Goal: Information Seeking & Learning: Learn about a topic

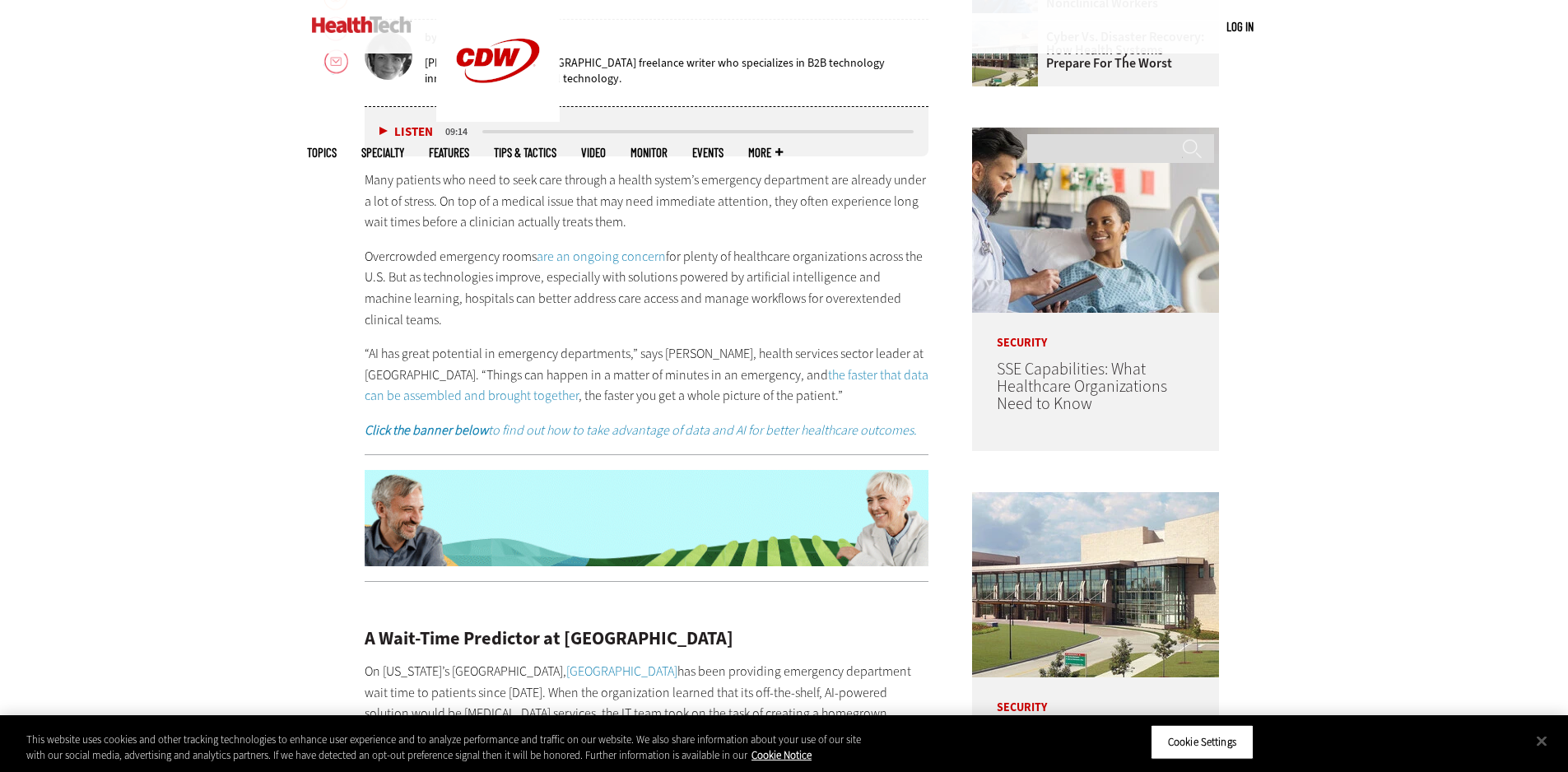
scroll to position [961, 0]
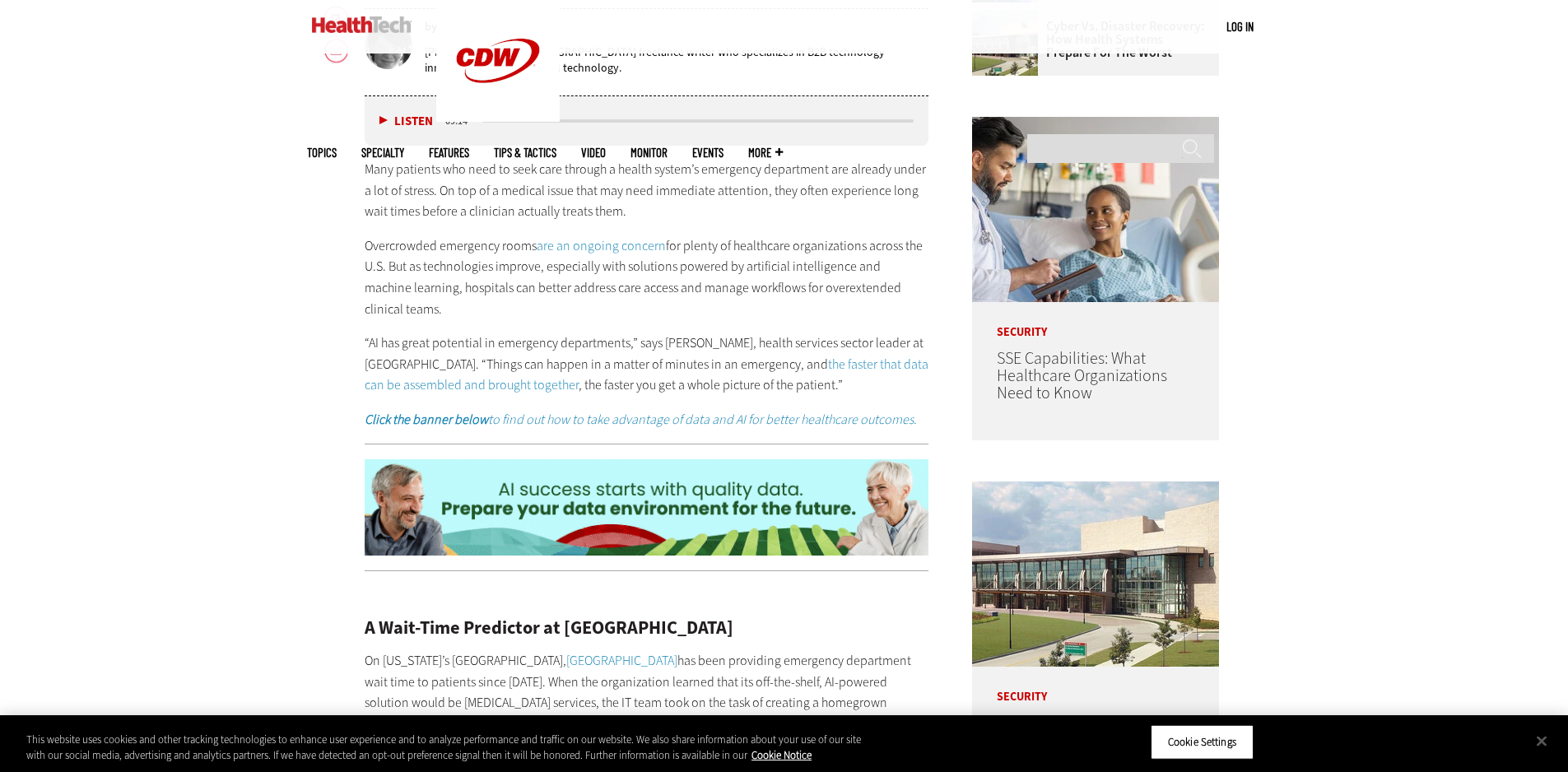
drag, startPoint x: 376, startPoint y: 249, endPoint x: 560, endPoint y: 315, distance: 195.5
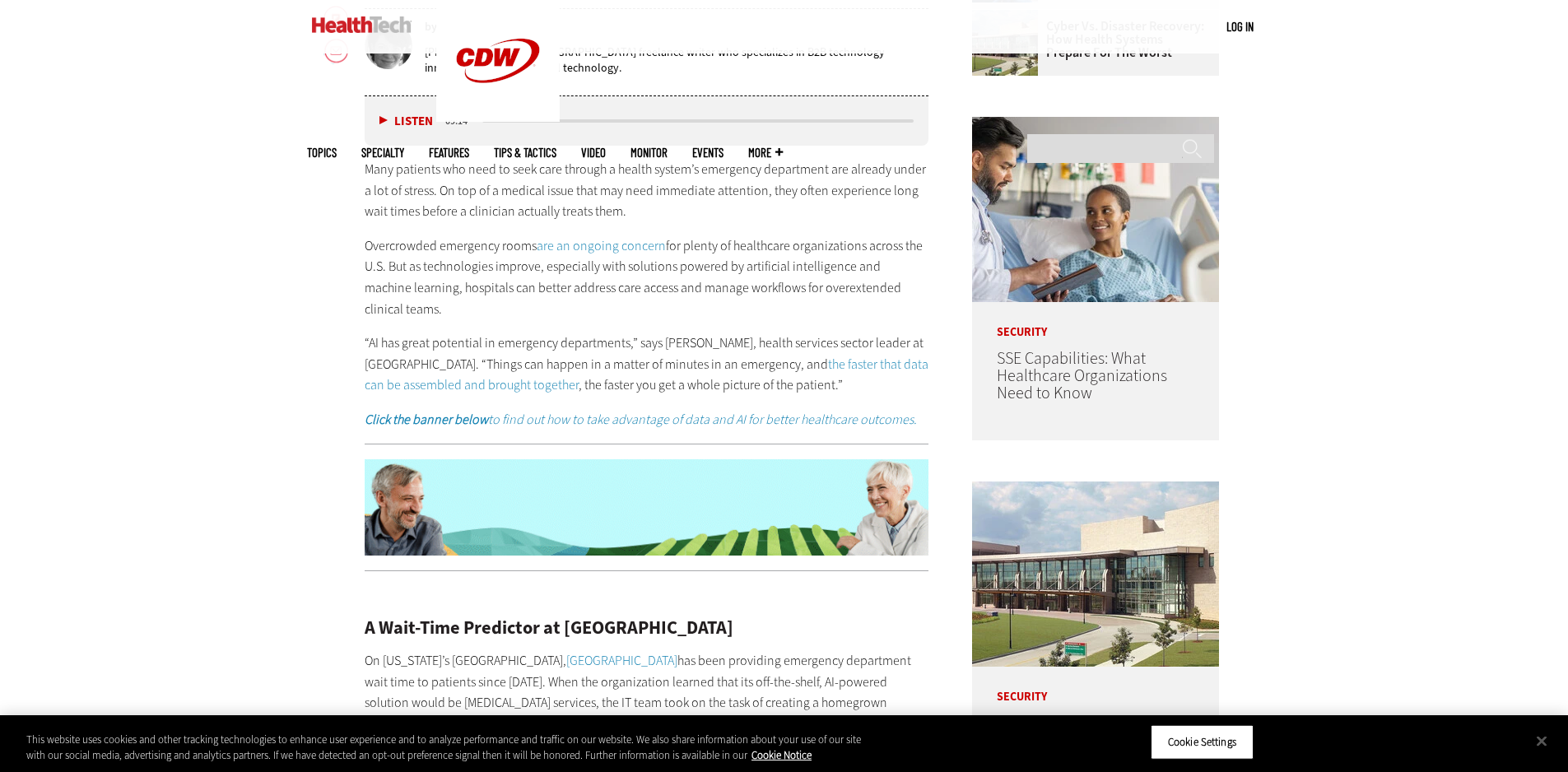
click at [556, 312] on p "Overcrowded emergency rooms are an ongoing concern for plenty of healthcare org…" at bounding box center [647, 278] width 565 height 84
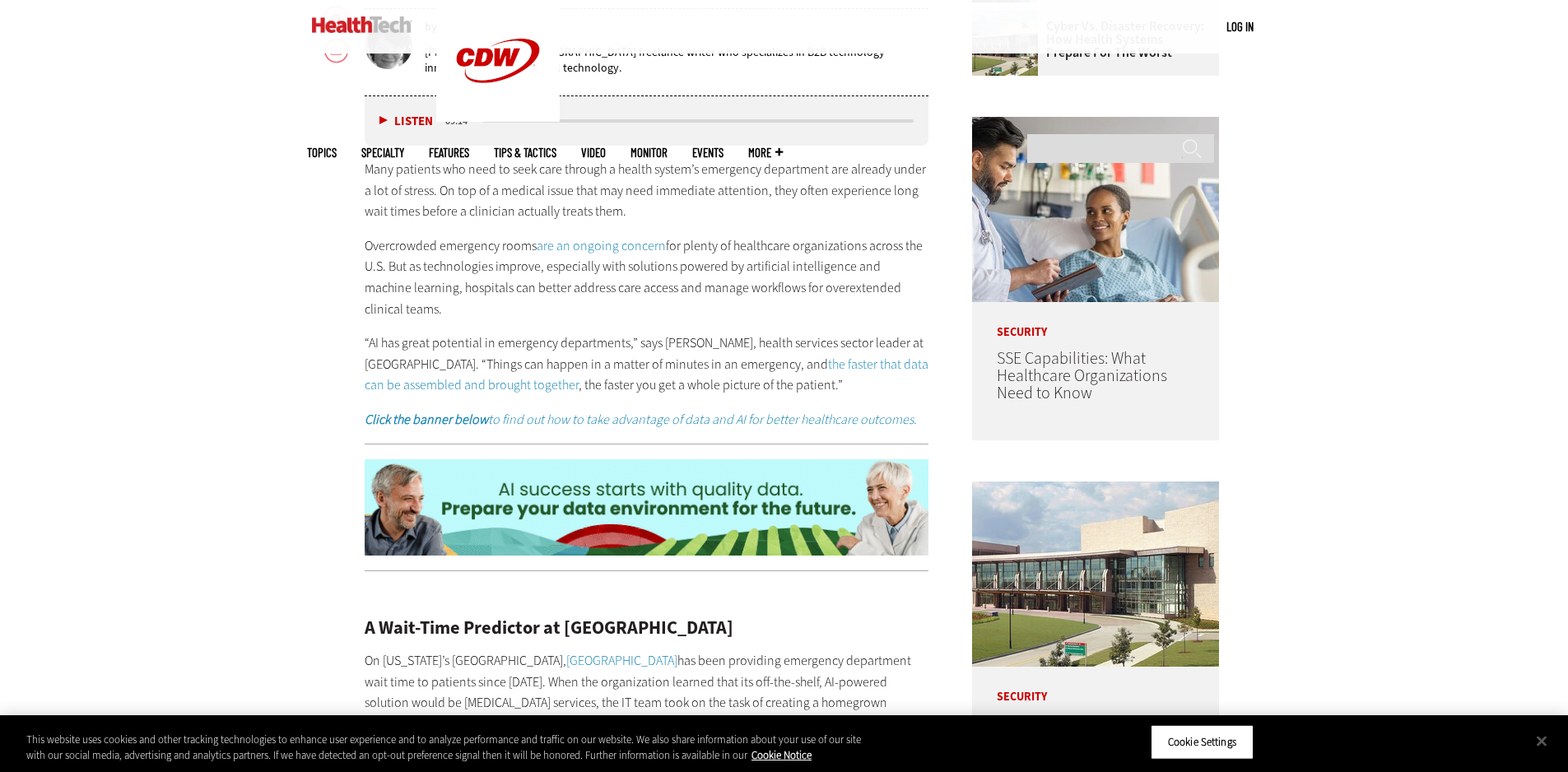
click at [565, 318] on p "Overcrowded emergency rooms are an ongoing concern for plenty of healthcare org…" at bounding box center [647, 278] width 565 height 84
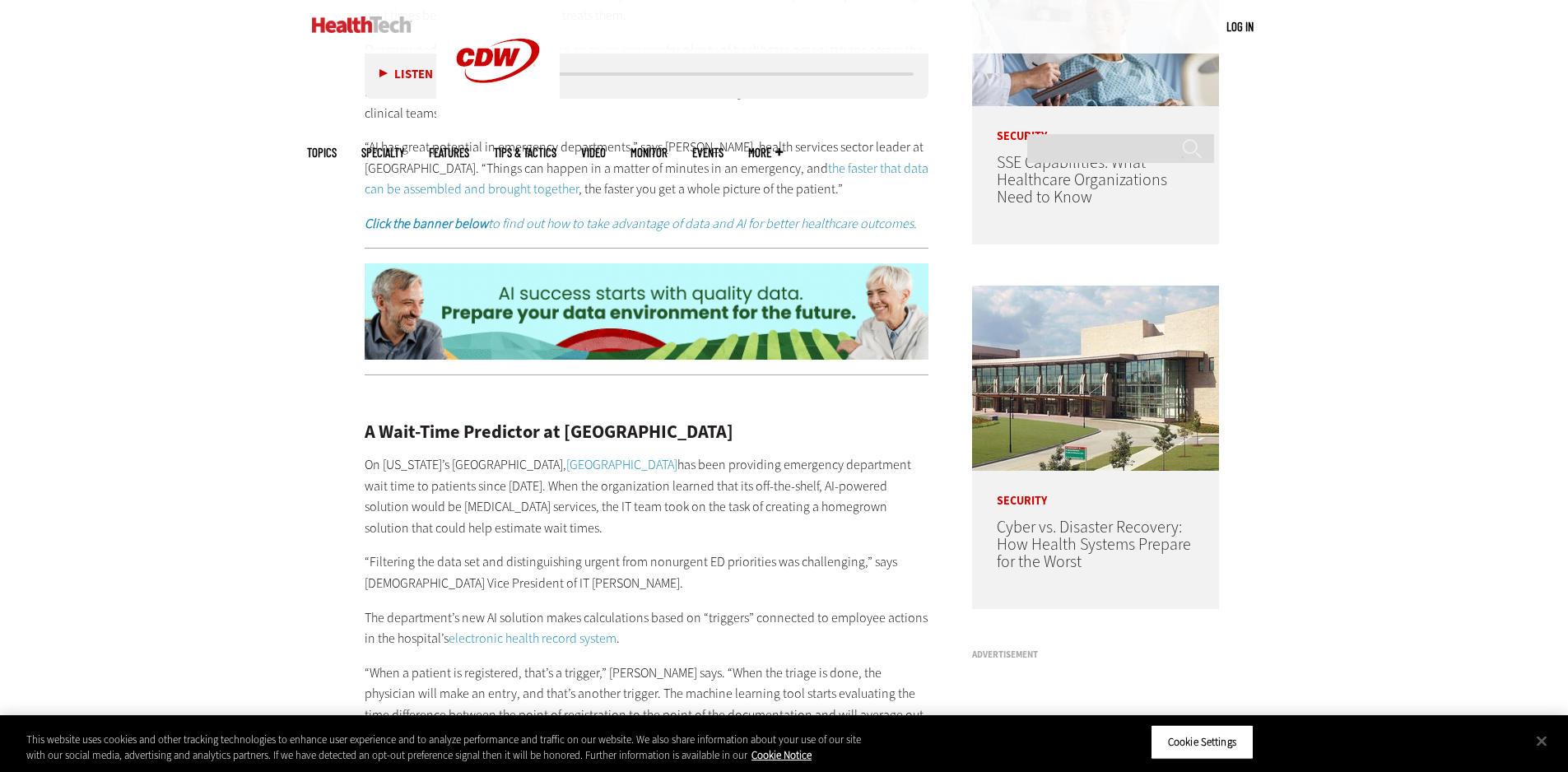
scroll to position [1097, 0]
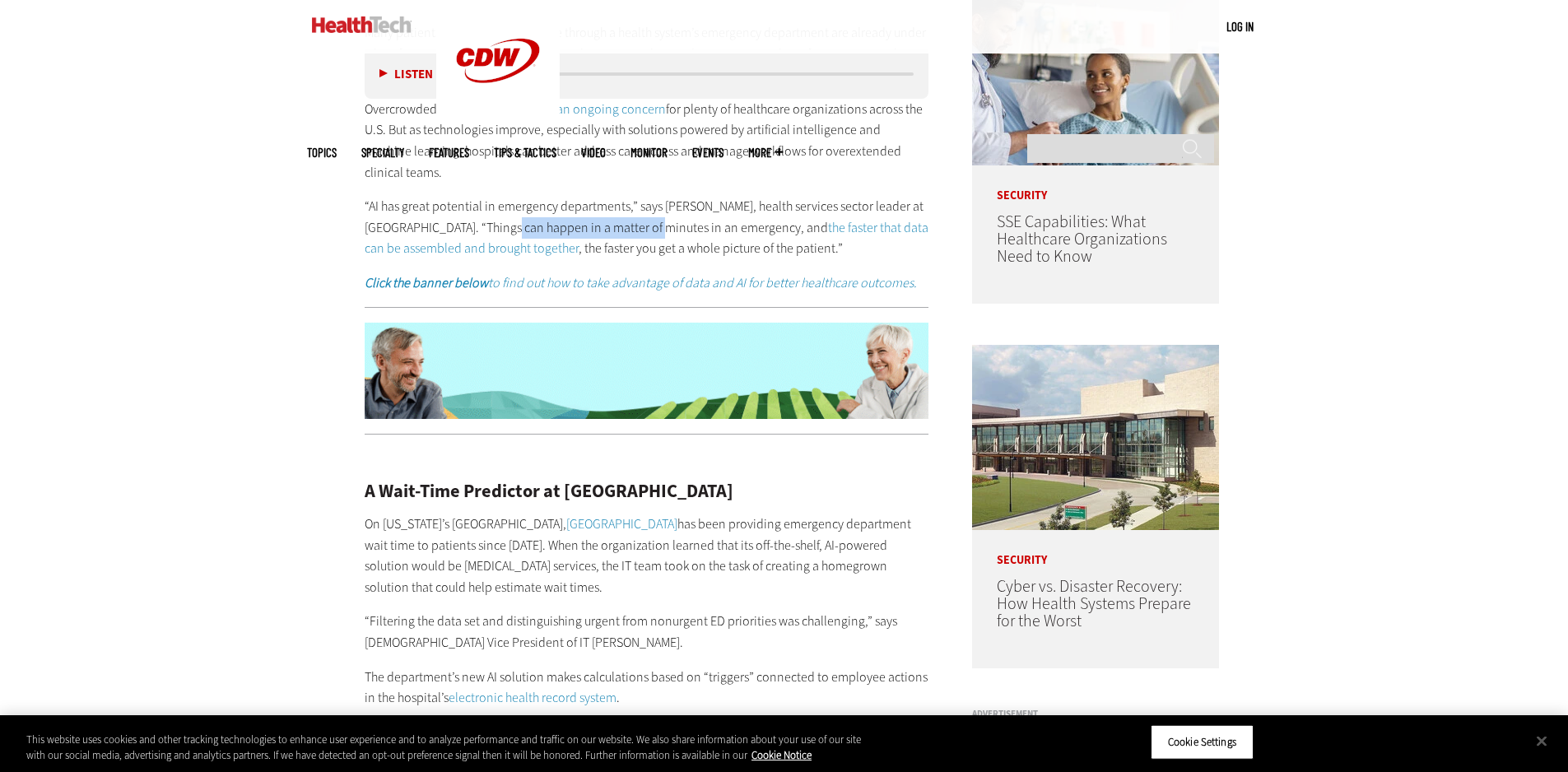
drag, startPoint x: 497, startPoint y: 231, endPoint x: 644, endPoint y: 232, distance: 147.0
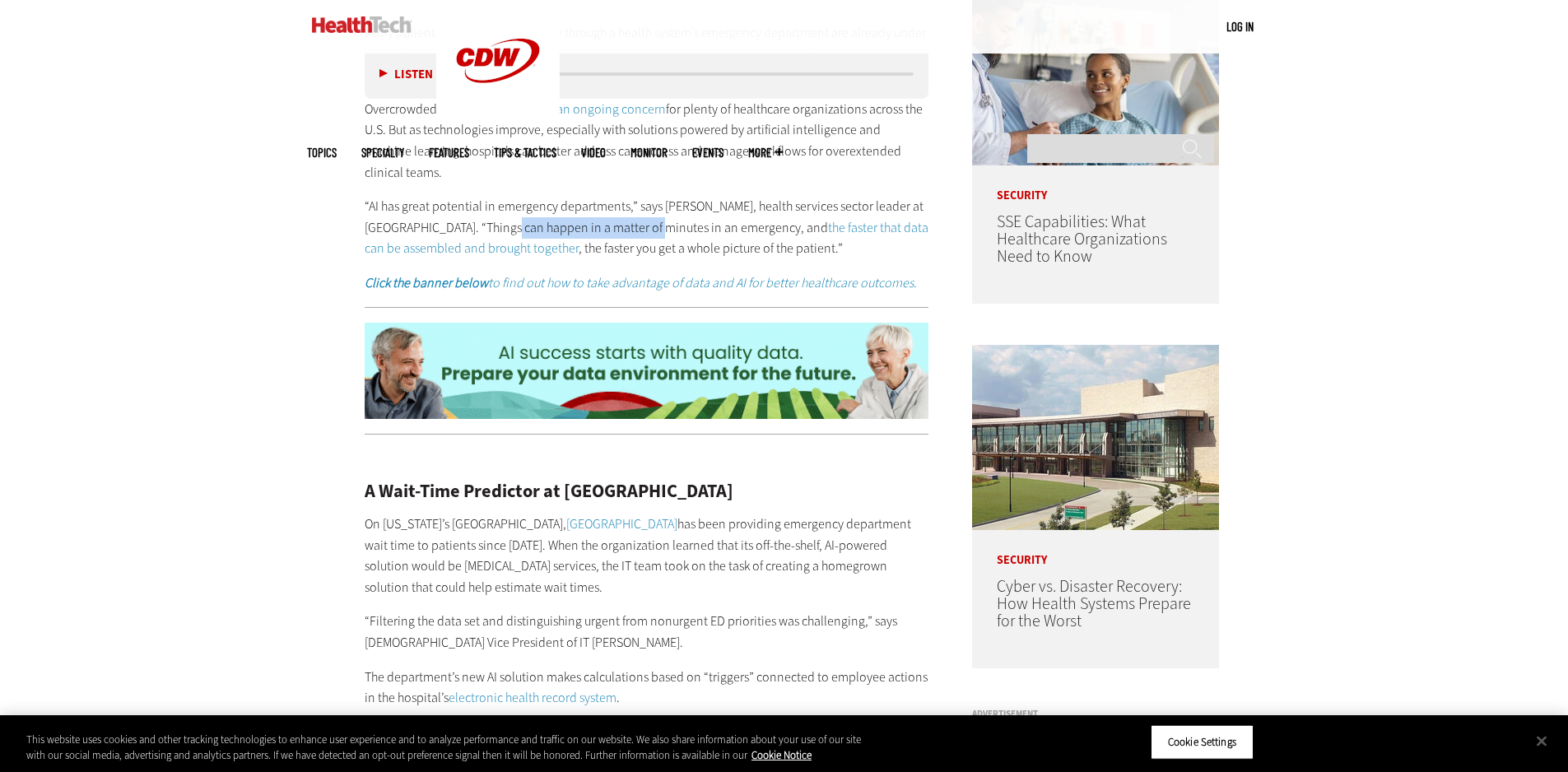
click at [644, 232] on p "“AI has great potential in emergency departments,” says [PERSON_NAME], health s…" at bounding box center [647, 228] width 565 height 63
click at [645, 232] on p "“AI has great potential in emergency departments,” says [PERSON_NAME], health s…" at bounding box center [647, 228] width 565 height 63
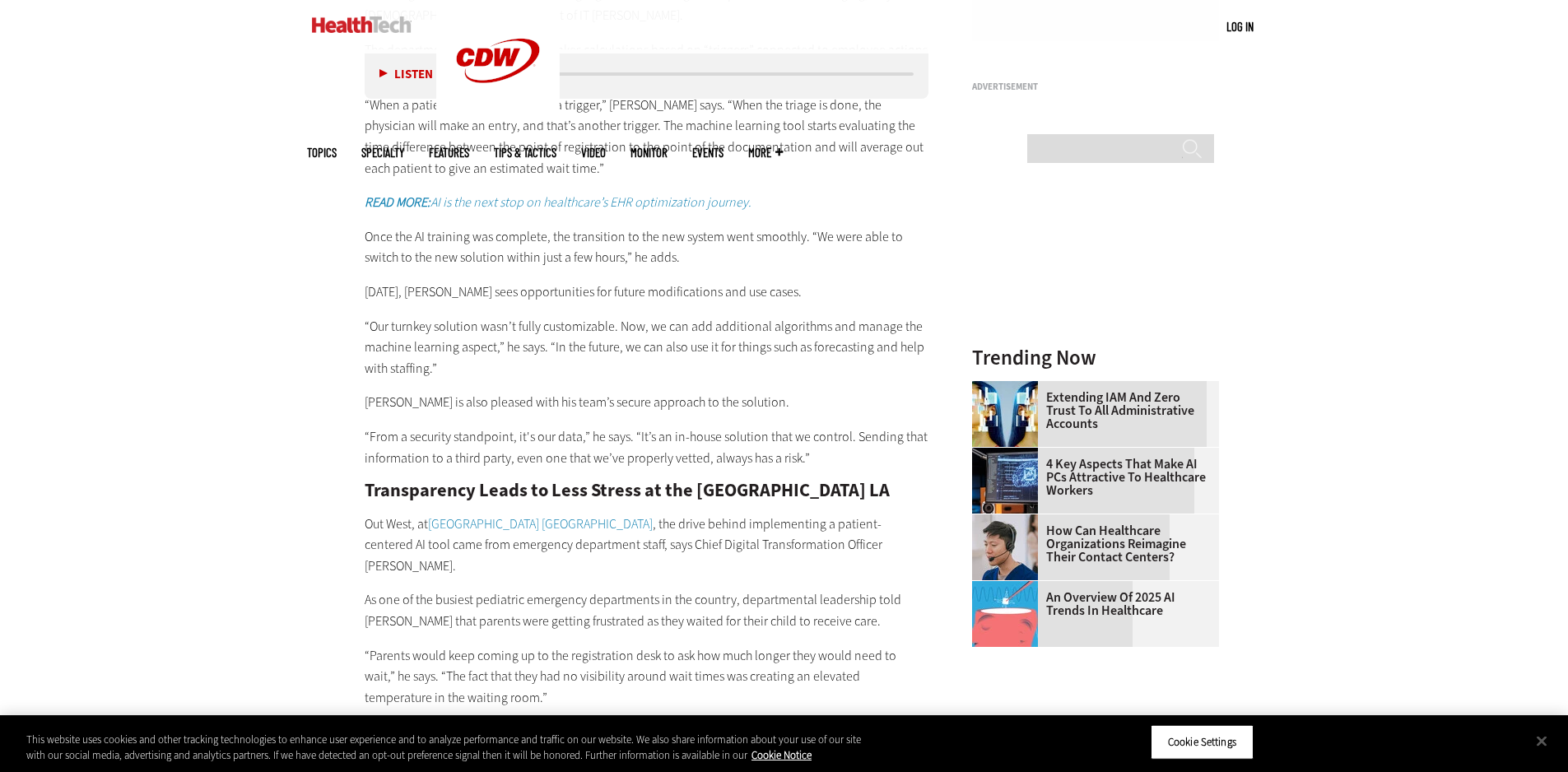
scroll to position [1784, 0]
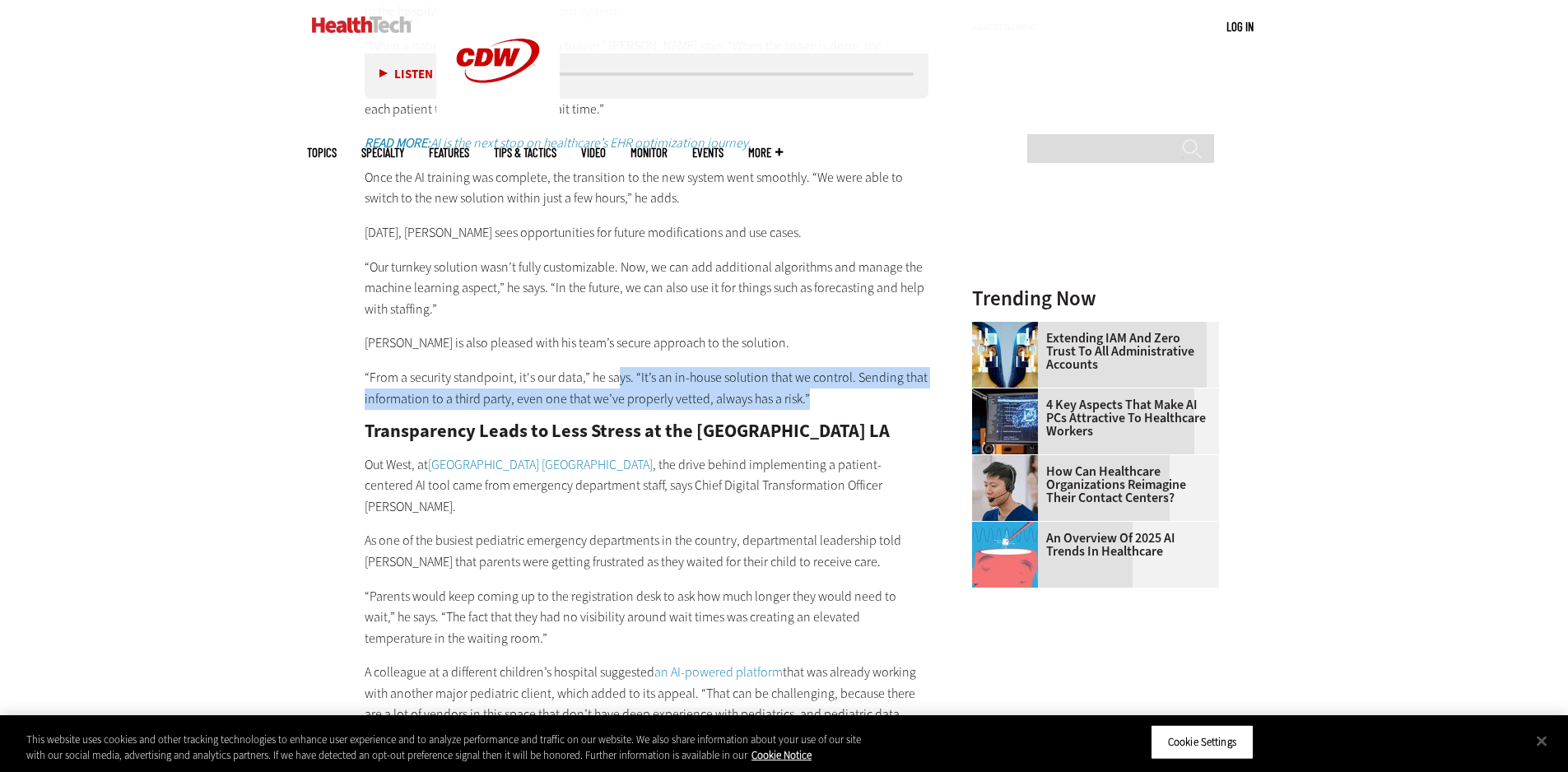
drag, startPoint x: 652, startPoint y: 376, endPoint x: 854, endPoint y: 392, distance: 202.6
click at [854, 392] on p "“From a security standpoint, it's our data,” he says. “It’s an in-house solutio…" at bounding box center [647, 388] width 565 height 42
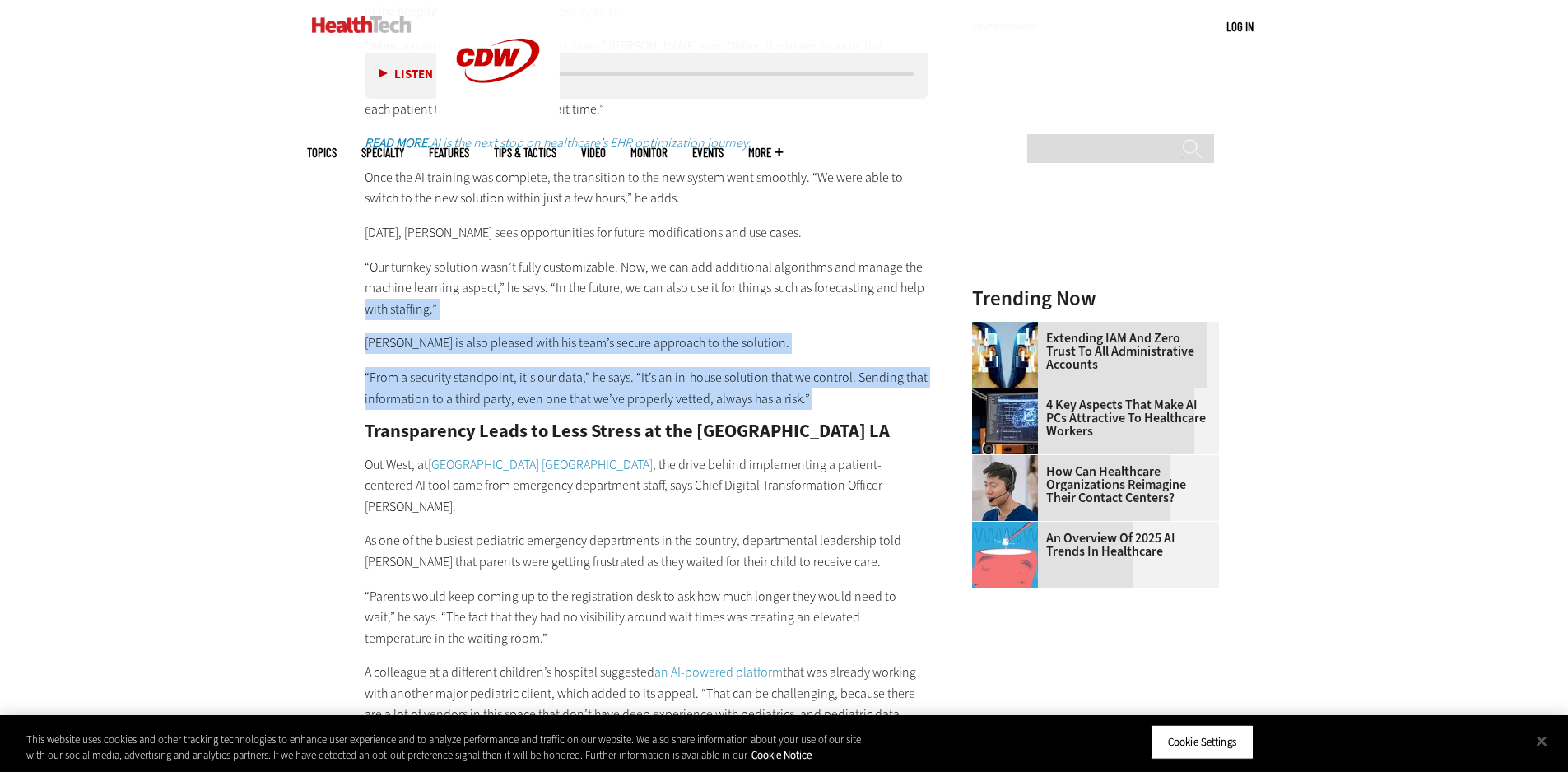
drag, startPoint x: 817, startPoint y: 389, endPoint x: 318, endPoint y: 318, distance: 504.0
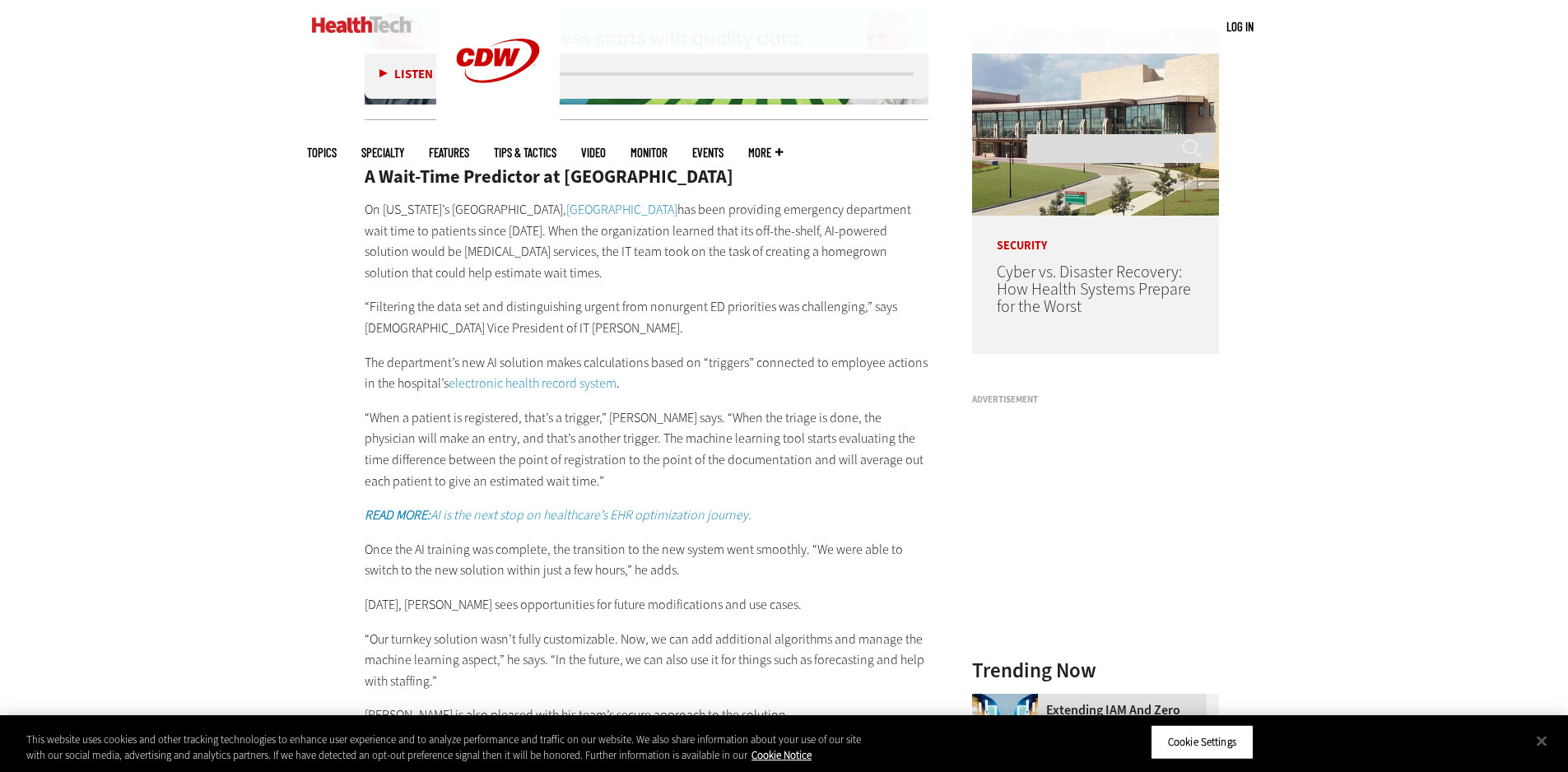
scroll to position [1372, 0]
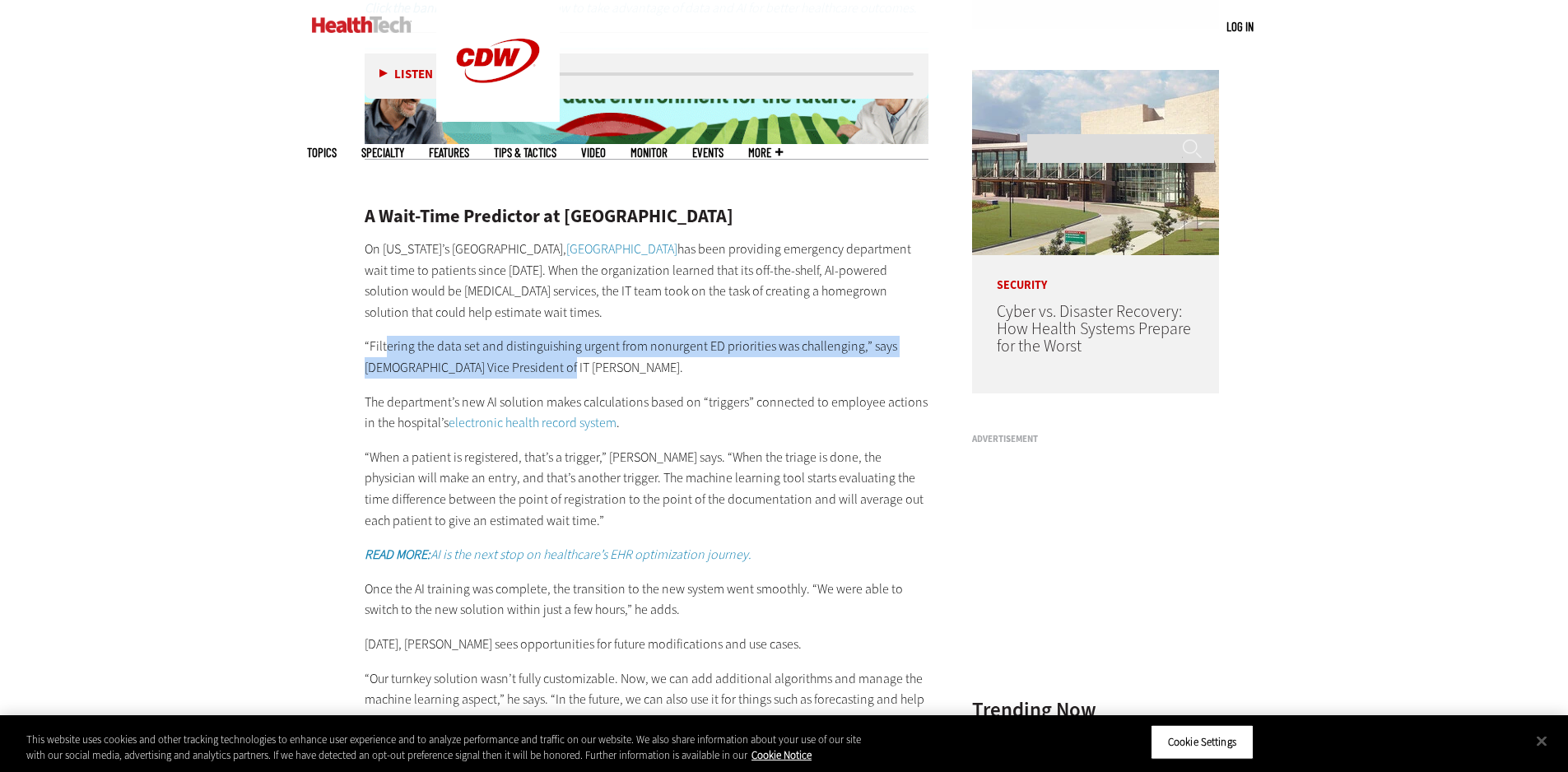
drag, startPoint x: 438, startPoint y: 360, endPoint x: 388, endPoint y: 343, distance: 52.8
click at [388, 343] on p "“Filtering the data set and distinguishing urgent from nonurgent ED priorities …" at bounding box center [647, 357] width 565 height 42
drag, startPoint x: 525, startPoint y: 342, endPoint x: 671, endPoint y: 361, distance: 147.2
click at [671, 361] on p "“Filtering the data set and distinguishing urgent from nonurgent ED priorities …" at bounding box center [647, 357] width 565 height 42
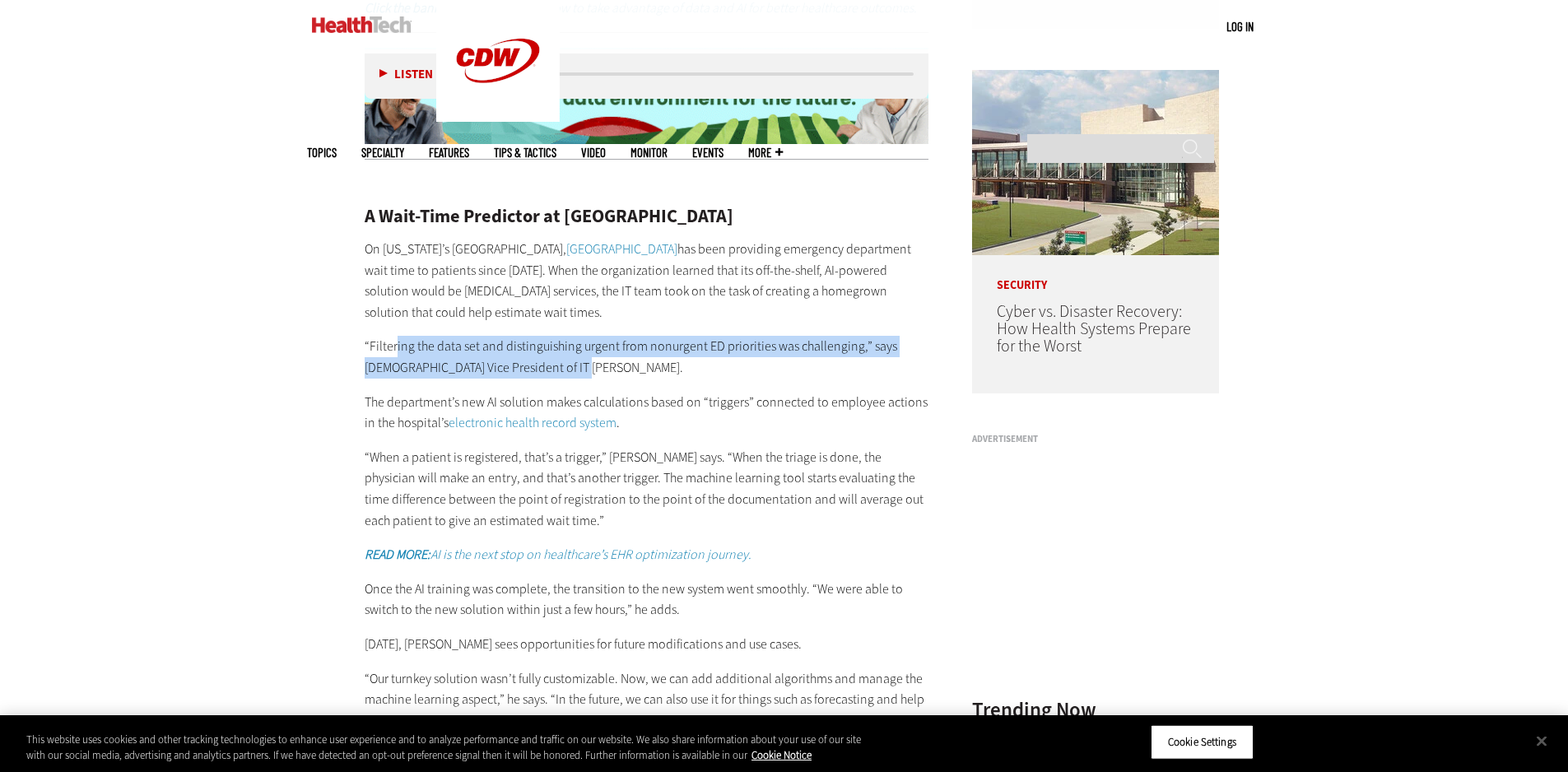
click at [671, 361] on p "“Filtering the data set and distinguishing urgent from nonurgent ED priorities …" at bounding box center [647, 357] width 565 height 42
drag, startPoint x: 756, startPoint y: 369, endPoint x: 679, endPoint y: 336, distance: 83.8
click at [679, 336] on p "“Filtering the data set and distinguishing urgent from nonurgent ED priorities …" at bounding box center [647, 357] width 565 height 42
drag, startPoint x: 679, startPoint y: 336, endPoint x: 686, endPoint y: 365, distance: 29.8
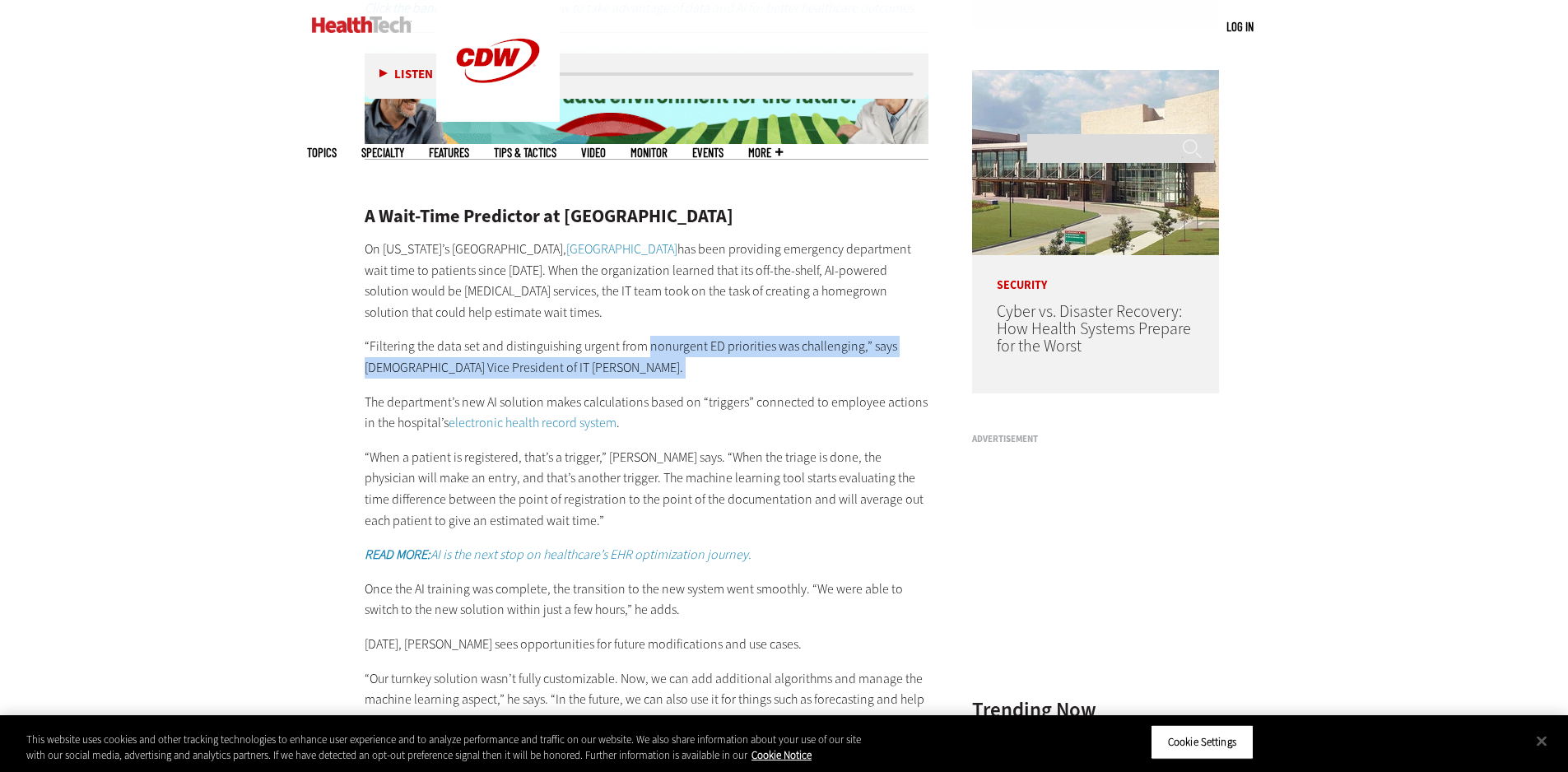
click at [686, 365] on p "“Filtering the data set and distinguishing urgent from nonurgent ED priorities …" at bounding box center [647, 357] width 565 height 42
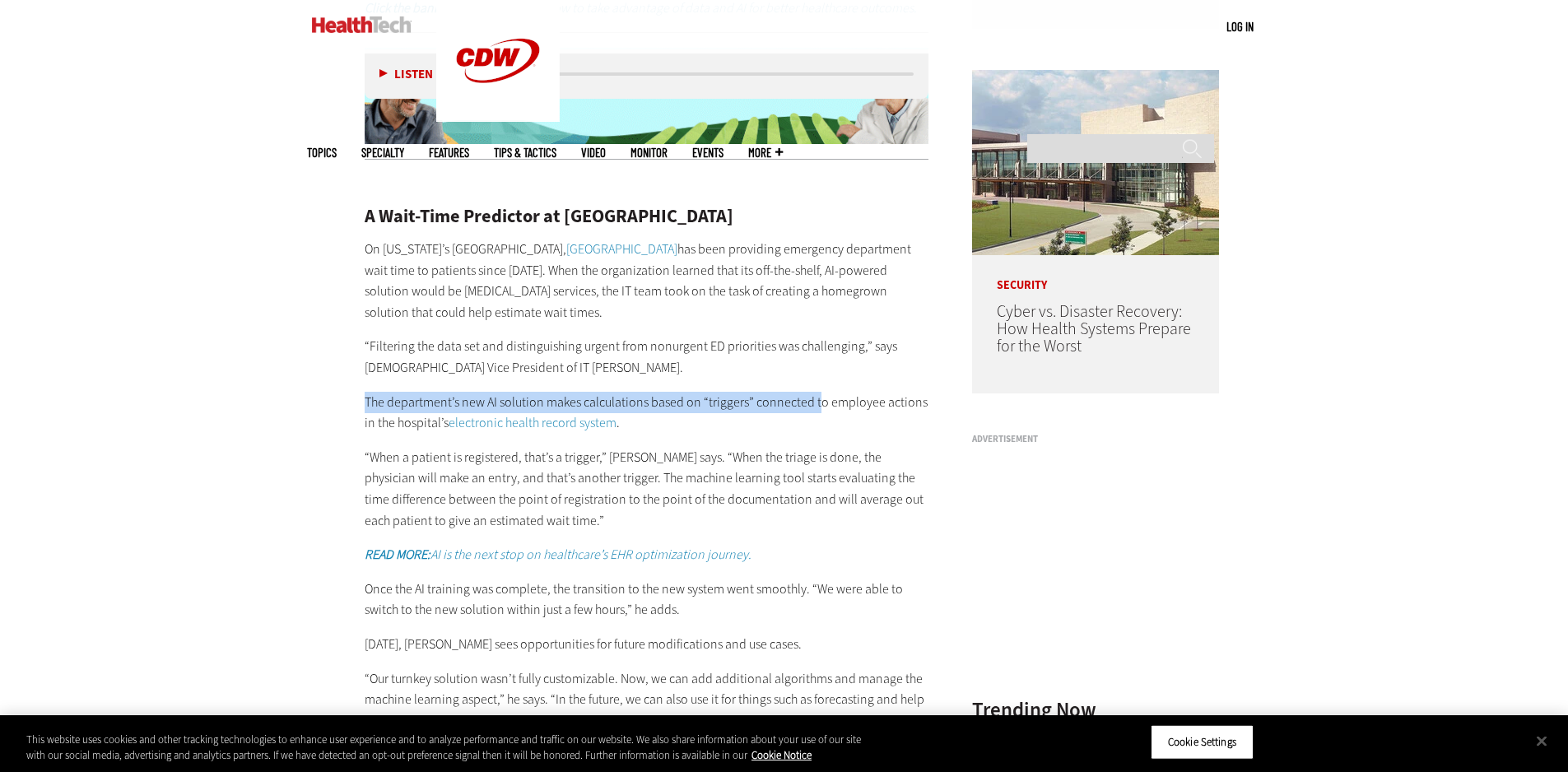
drag, startPoint x: 327, startPoint y: 404, endPoint x: 820, endPoint y: 410, distance: 493.0
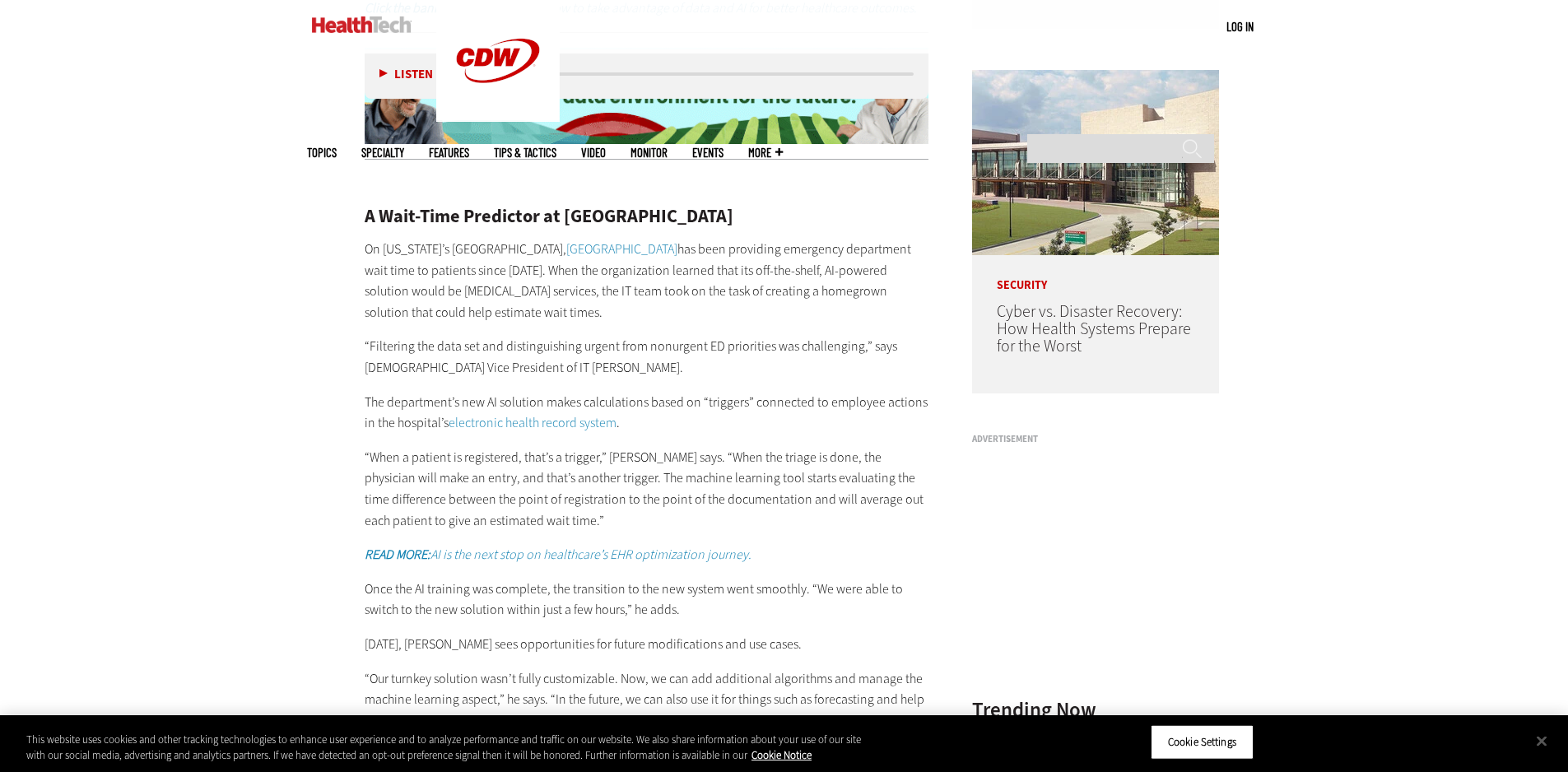
click at [839, 411] on p "The department’s new AI solution makes calculations based on “triggers” connect…" at bounding box center [647, 413] width 565 height 42
drag, startPoint x: 710, startPoint y: 251, endPoint x: 518, endPoint y: 244, distance: 192.1
click at [518, 244] on p "On [US_STATE]’s [GEOGRAPHIC_DATA], [GEOGRAPHIC_DATA] has been providing emergen…" at bounding box center [647, 280] width 565 height 84
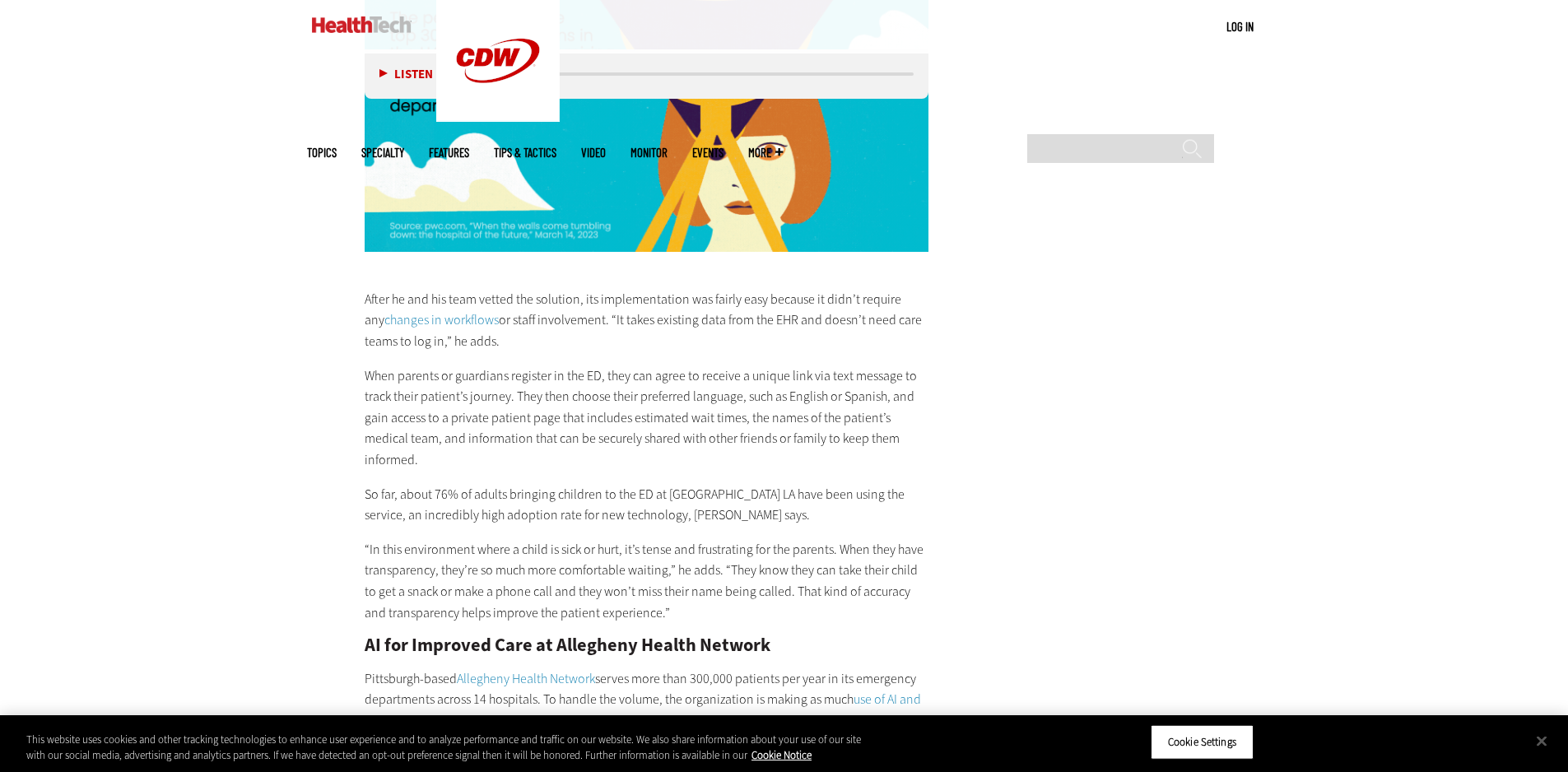
scroll to position [3019, 0]
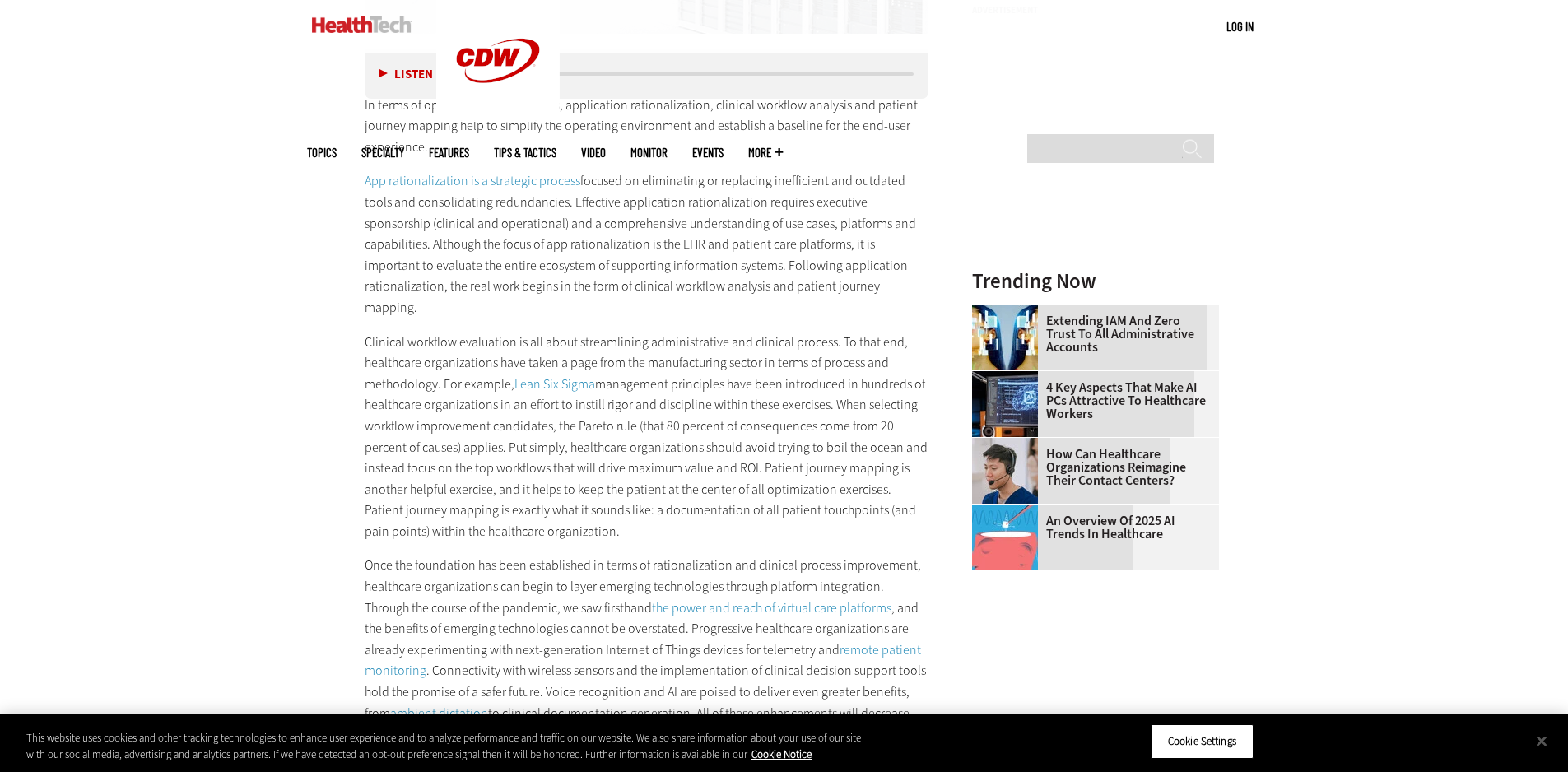
scroll to position [2471, 0]
